Goal: Transaction & Acquisition: Purchase product/service

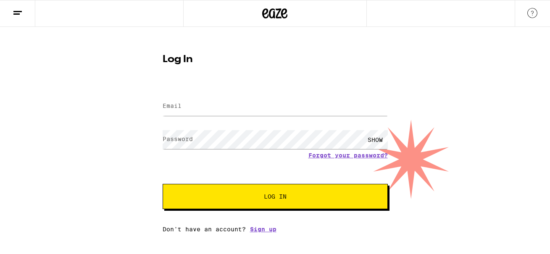
click at [227, 111] on input "Email" at bounding box center [275, 106] width 225 height 19
type input "[EMAIL_ADDRESS][DOMAIN_NAME]"
click at [163, 184] on button "Log In" at bounding box center [275, 196] width 225 height 25
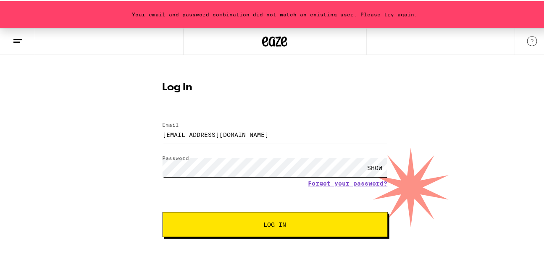
click at [163, 211] on button "Log In" at bounding box center [275, 223] width 225 height 25
